Goal: Information Seeking & Learning: Find contact information

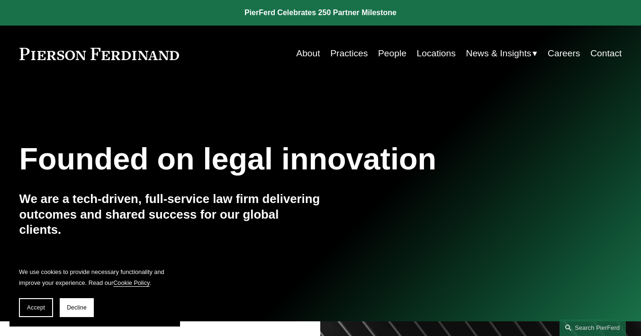
click at [388, 51] on link "People" at bounding box center [392, 54] width 28 height 18
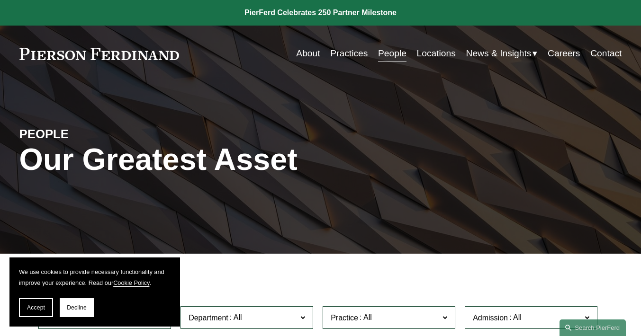
scroll to position [256, 0]
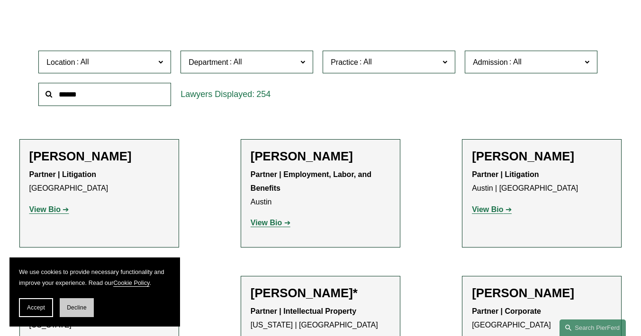
click at [76, 306] on span "Decline" at bounding box center [77, 308] width 20 height 7
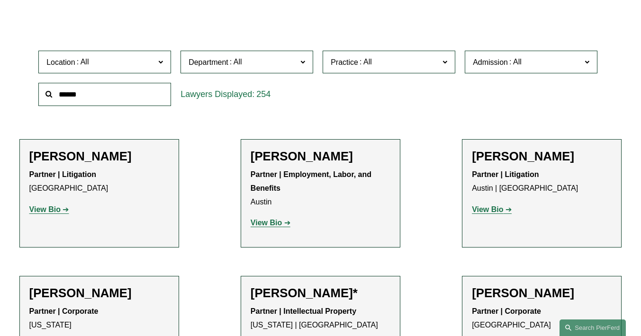
click at [112, 99] on input "text" at bounding box center [104, 94] width 133 height 23
type input "*****"
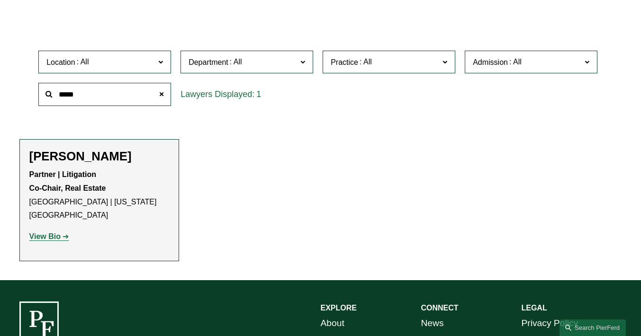
click at [103, 154] on h2 "[PERSON_NAME]" at bounding box center [99, 156] width 140 height 15
click at [57, 233] on strong "View Bio" at bounding box center [44, 237] width 31 height 8
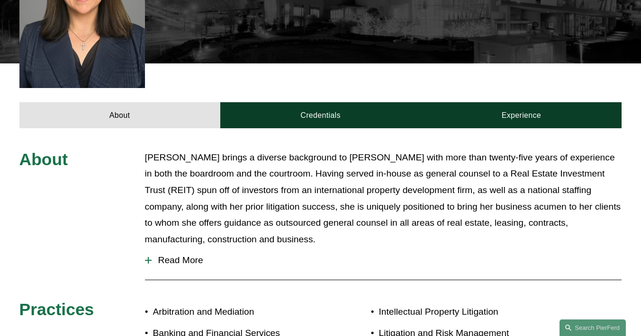
scroll to position [342, 0]
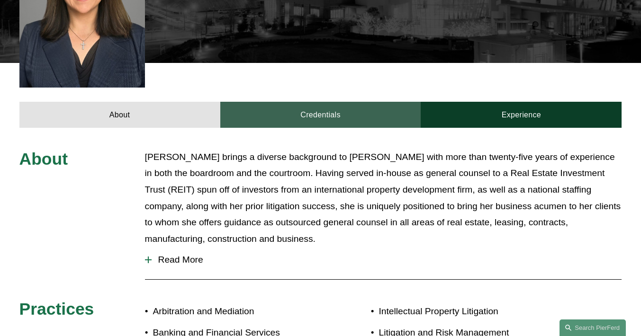
click at [376, 102] on link "Credentials" at bounding box center [320, 115] width 201 height 26
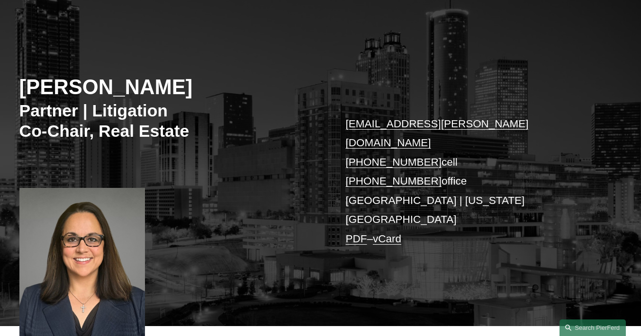
scroll to position [0, 0]
